Goal: Information Seeking & Learning: Learn about a topic

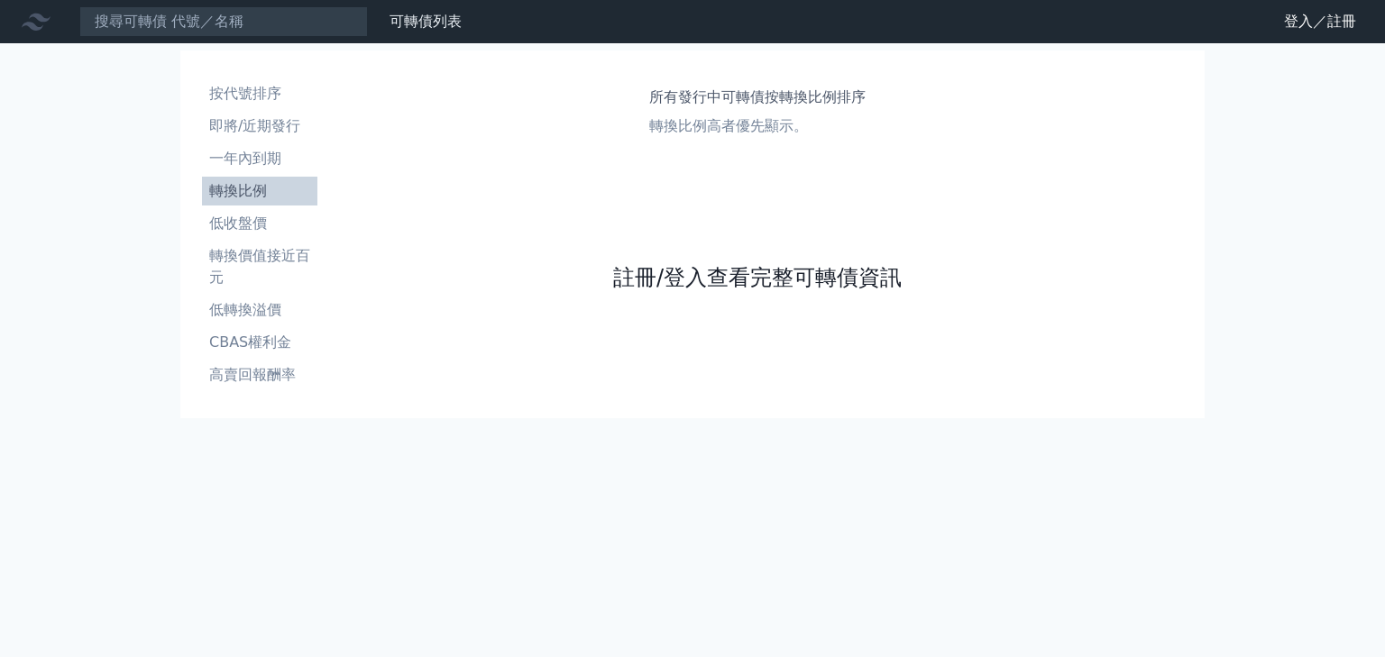
click at [810, 278] on link "註冊/登入查看完整可轉債資訊" at bounding box center [757, 277] width 288 height 29
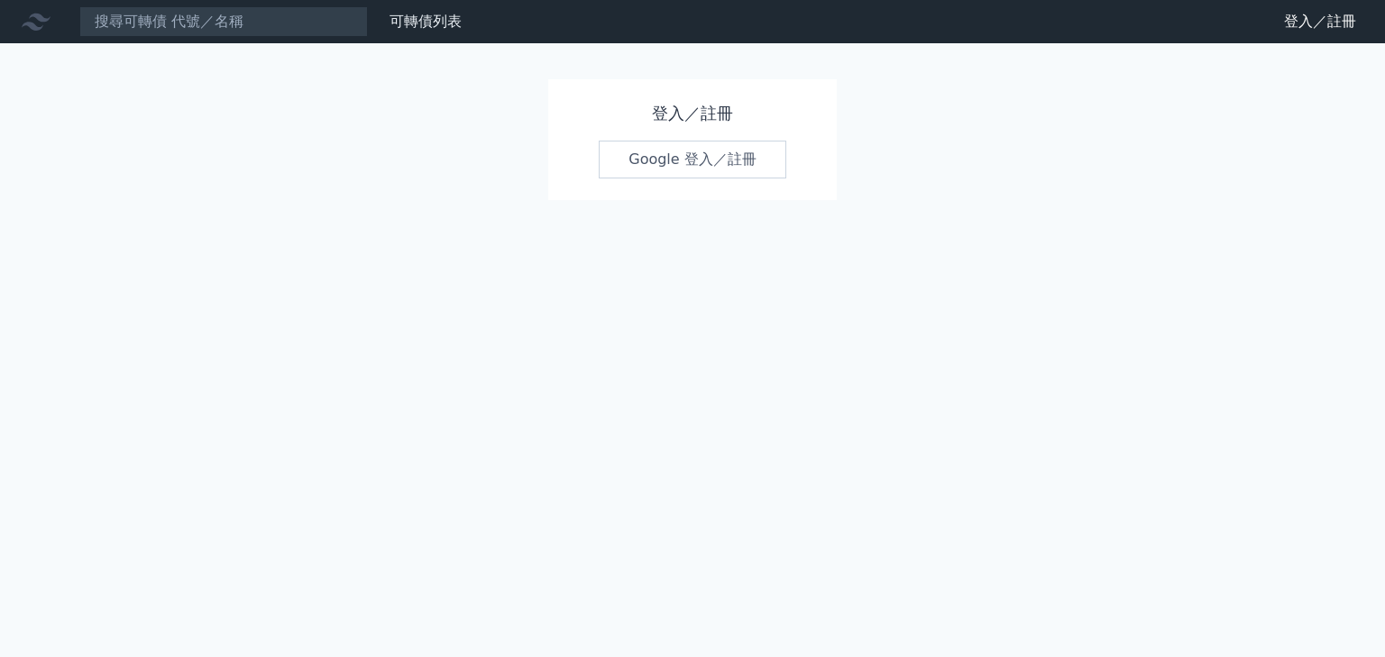
click at [720, 167] on link "Google 登入／註冊" at bounding box center [692, 160] width 187 height 38
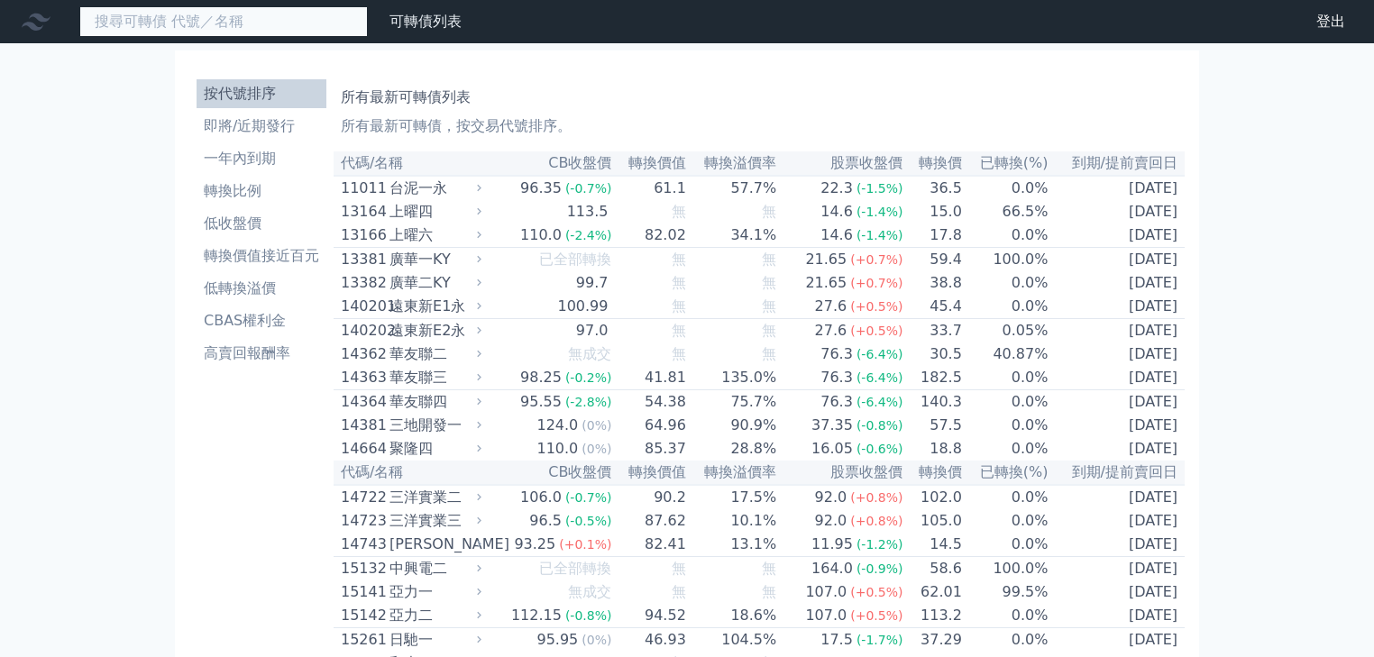
click at [270, 32] on input at bounding box center [223, 21] width 288 height 31
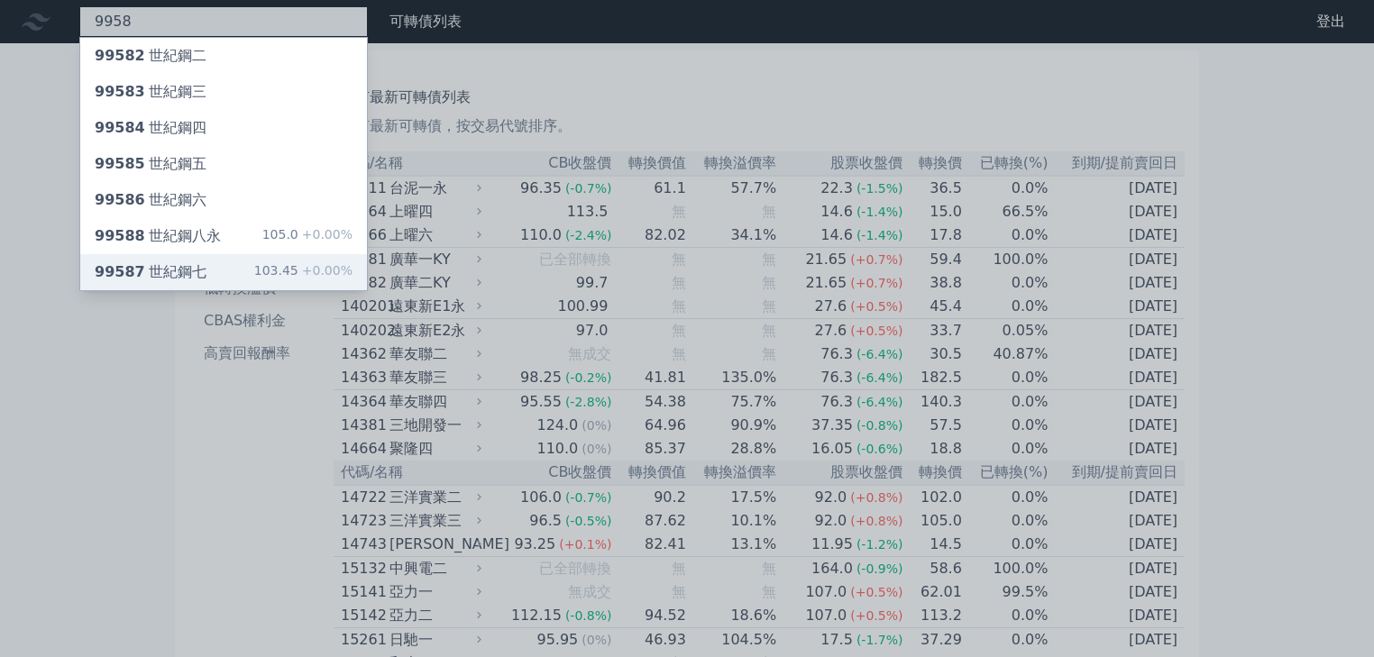
type input "9958"
click at [177, 280] on div "99587 世紀鋼七" at bounding box center [151, 272] width 112 height 22
